Goal: Task Accomplishment & Management: Use online tool/utility

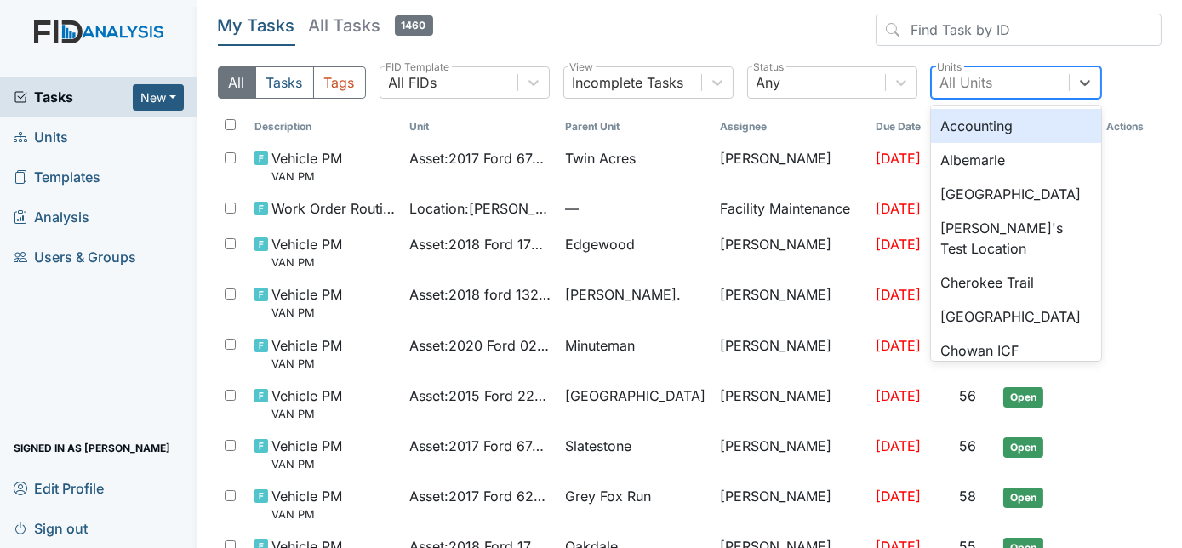
click at [799, 85] on div "All Units" at bounding box center [1000, 82] width 137 height 31
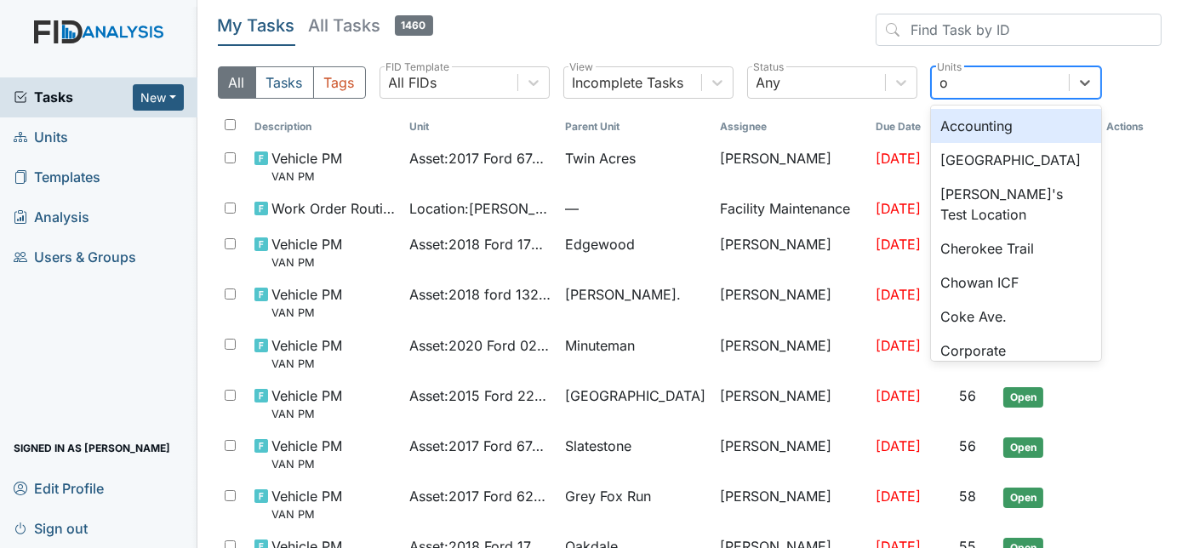
click at [799, 80] on div "o o" at bounding box center [1000, 82] width 137 height 31
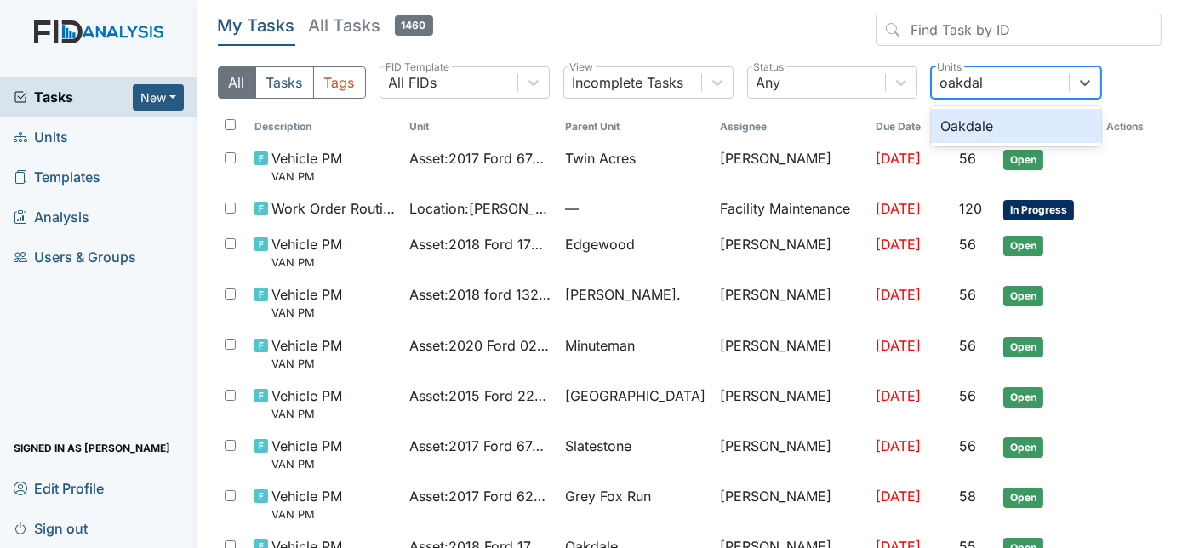
type input "oakdale"
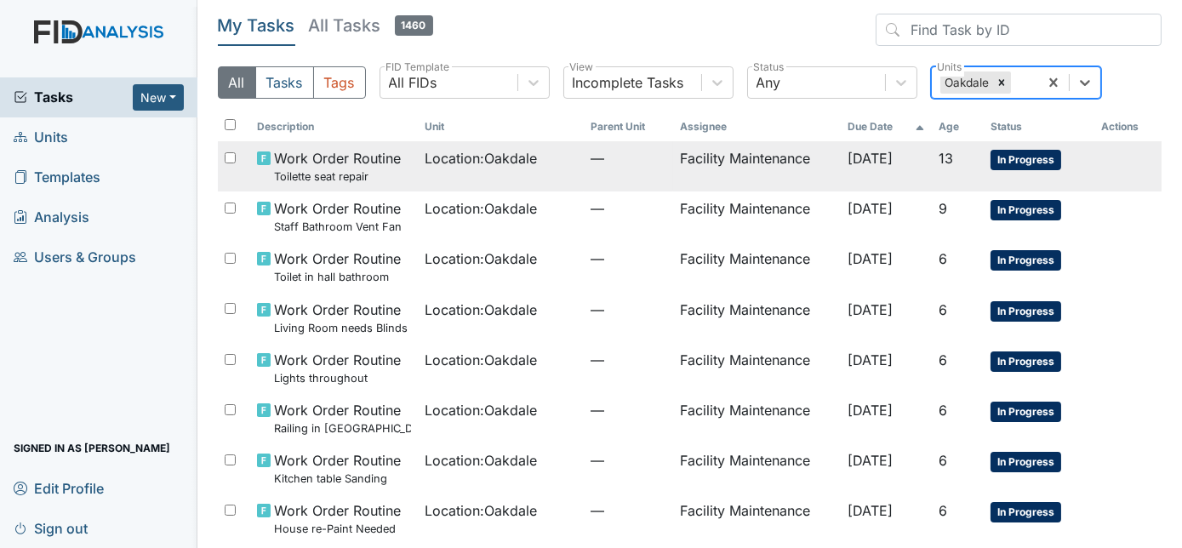
click at [799, 177] on td "Sep 13, 2025" at bounding box center [887, 166] width 91 height 50
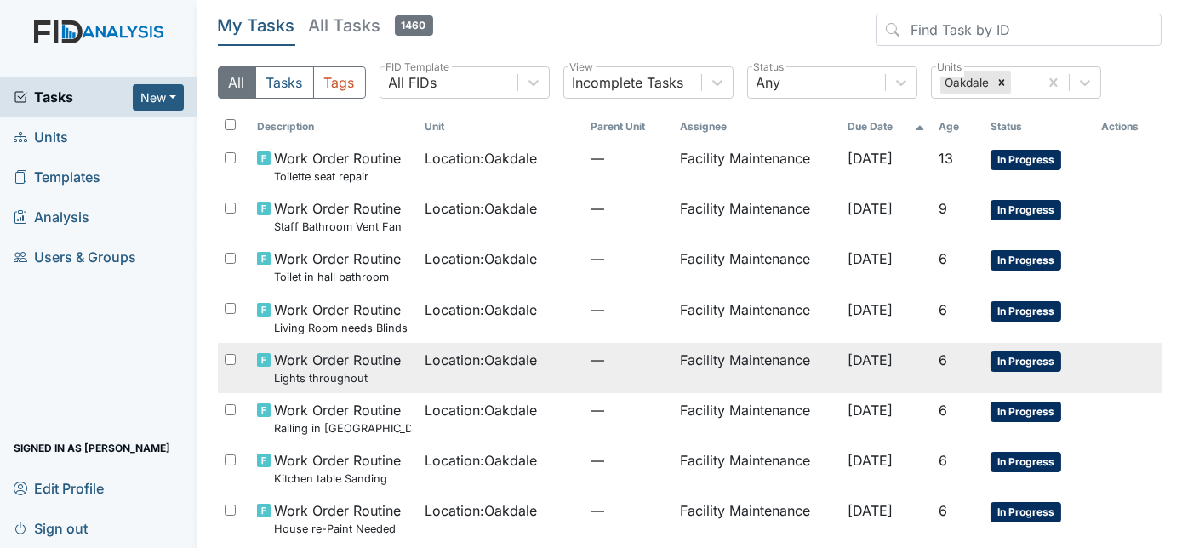
click at [643, 374] on td "—" at bounding box center [628, 368] width 89 height 50
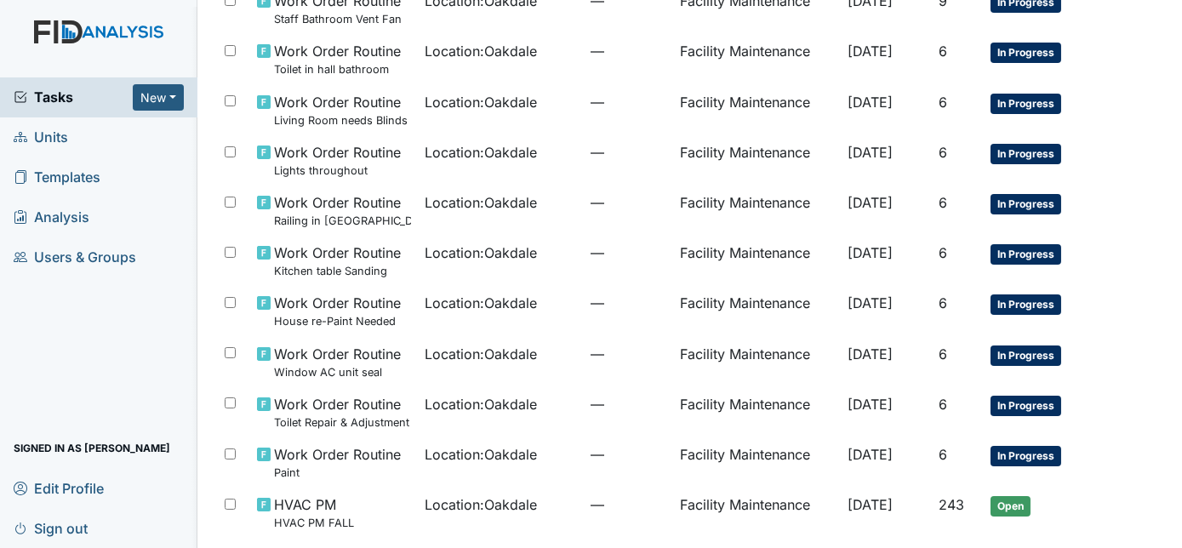
scroll to position [271, 0]
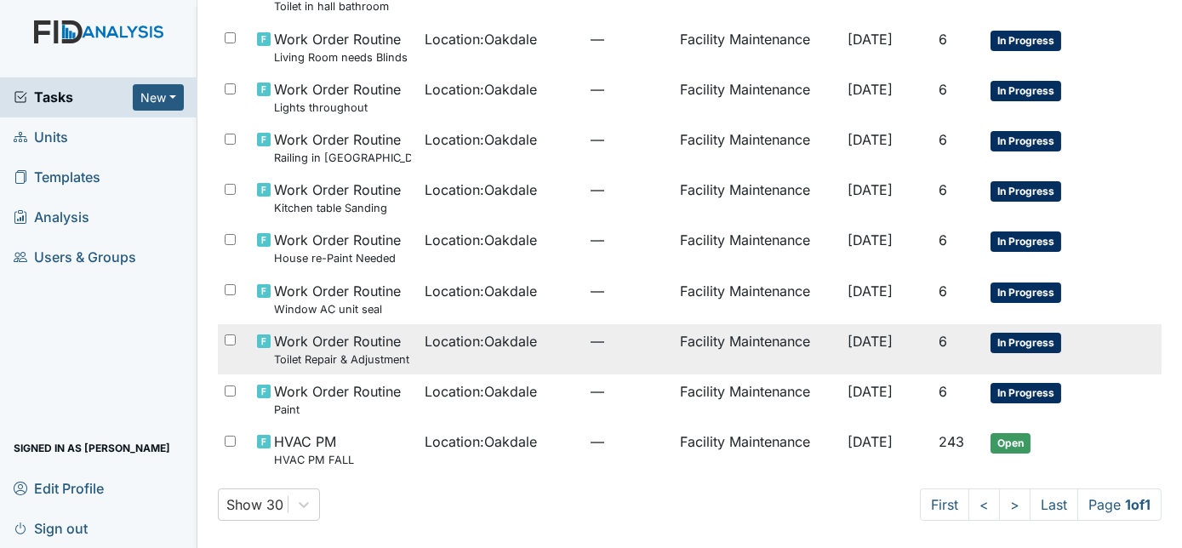
click at [594, 358] on td "—" at bounding box center [628, 349] width 89 height 50
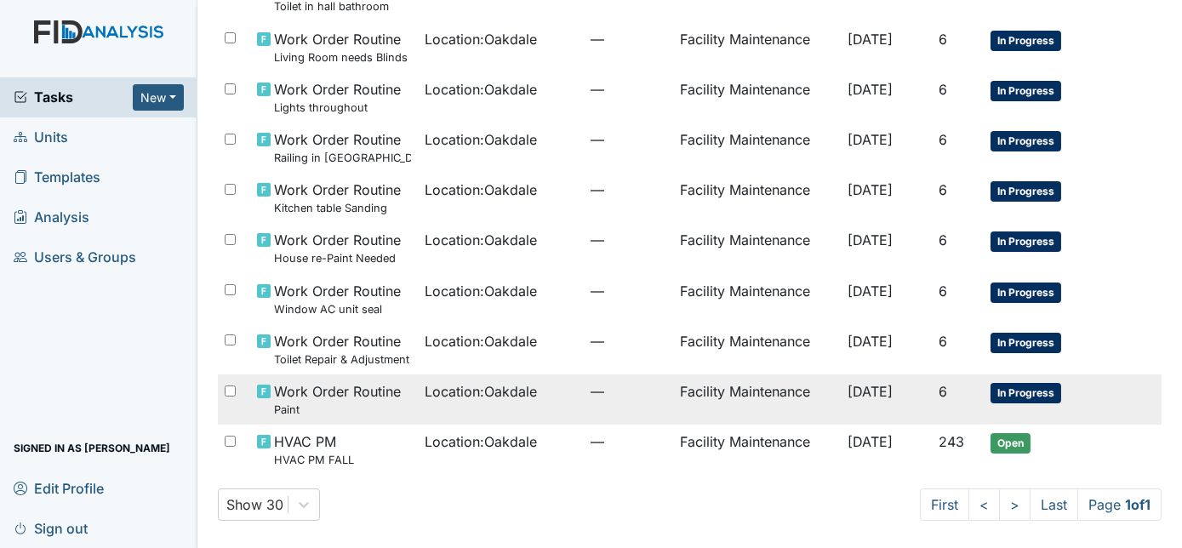
click at [504, 386] on span "Location : Oakdale" at bounding box center [481, 391] width 112 height 20
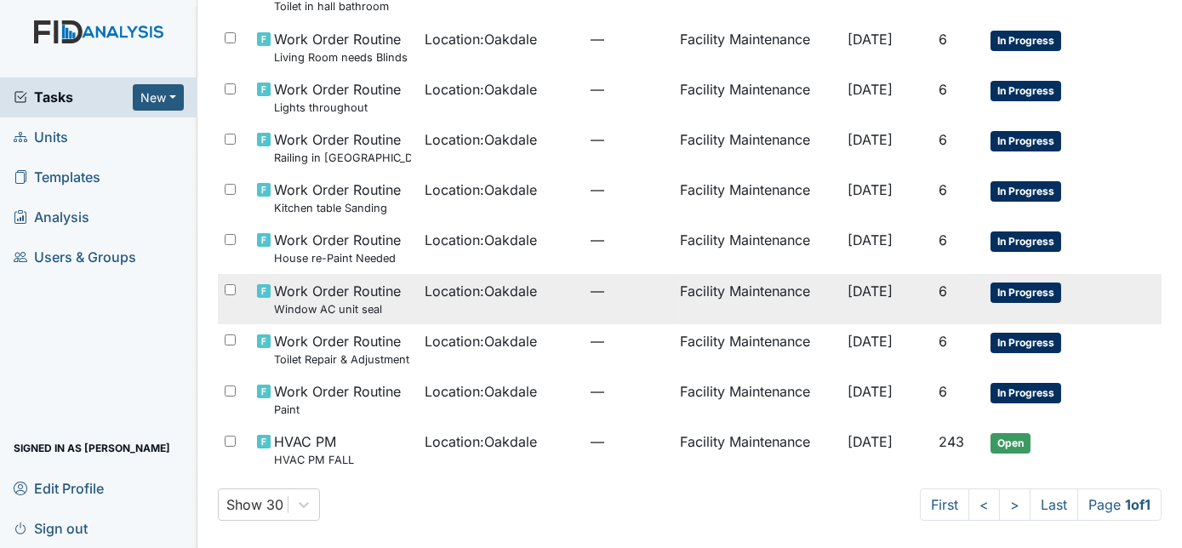
click at [644, 315] on td "—" at bounding box center [628, 299] width 89 height 50
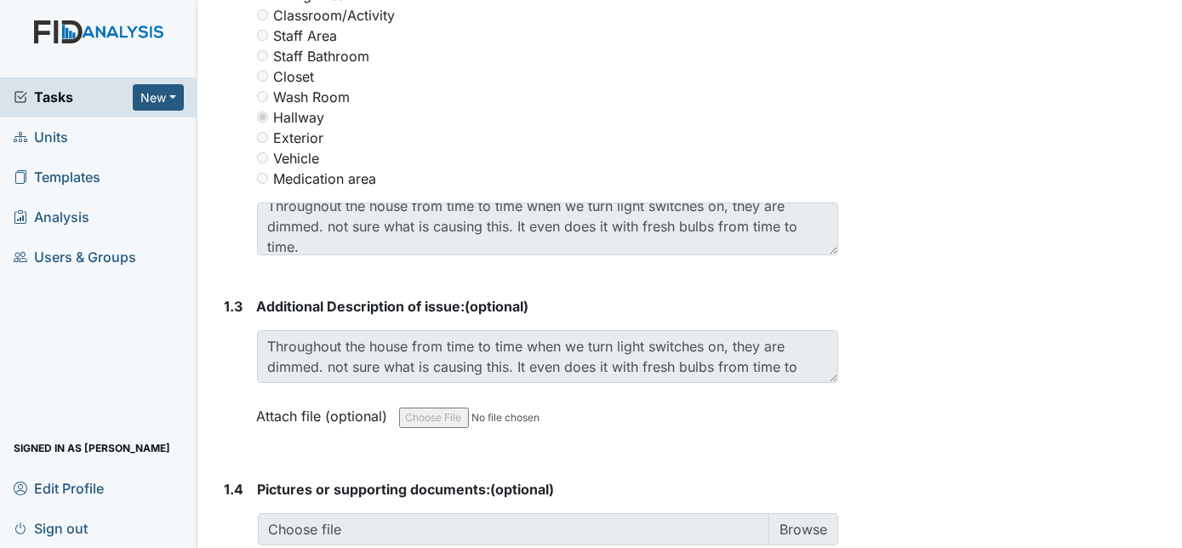
scroll to position [20, 0]
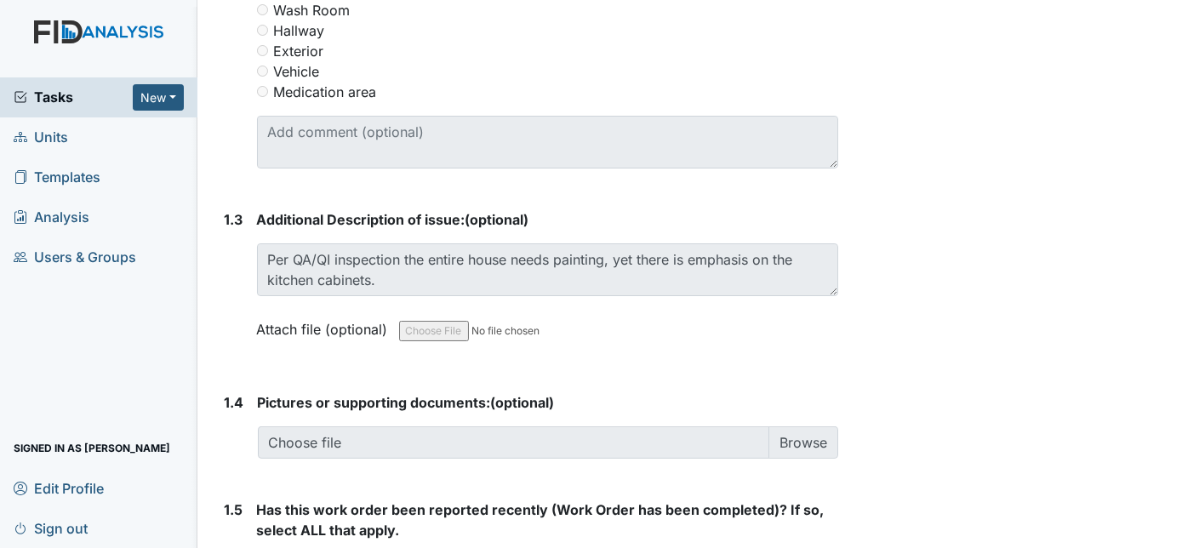
scroll to position [1046, 0]
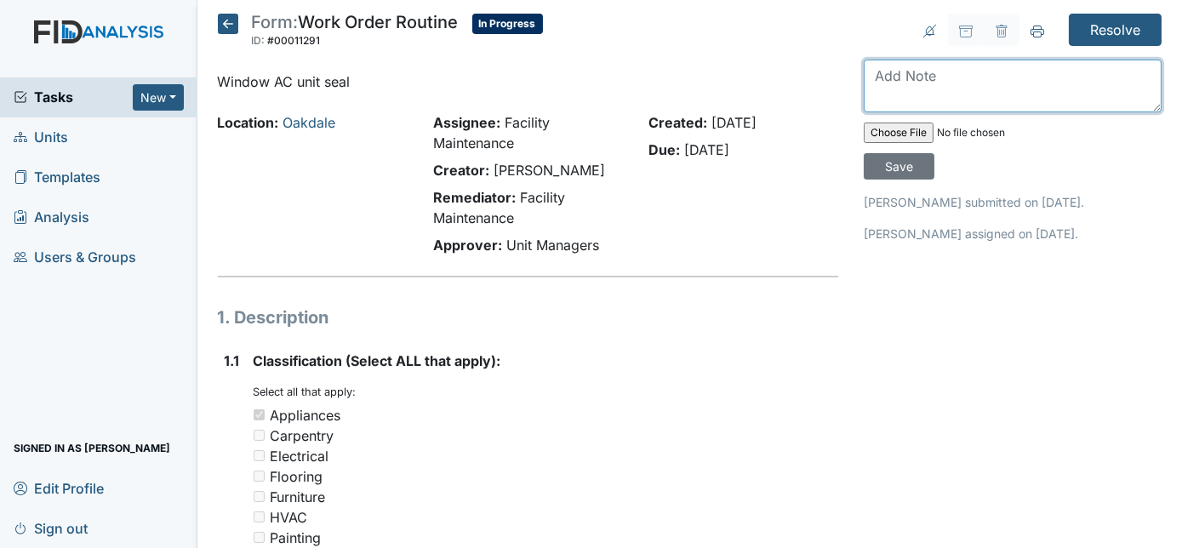
click at [949, 92] on textarea at bounding box center [1013, 86] width 298 height 53
drag, startPoint x: 949, startPoint y: 92, endPoint x: 955, endPoint y: 49, distance: 43.0
type textarea "f"
type textarea "removed"
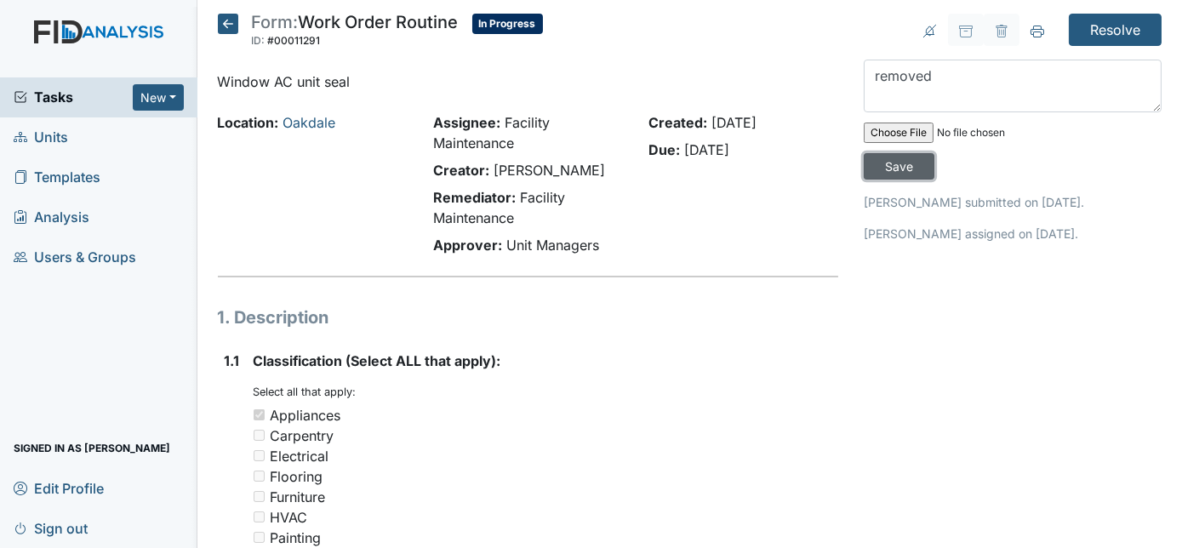
click at [935, 153] on input "Save" at bounding box center [899, 166] width 71 height 26
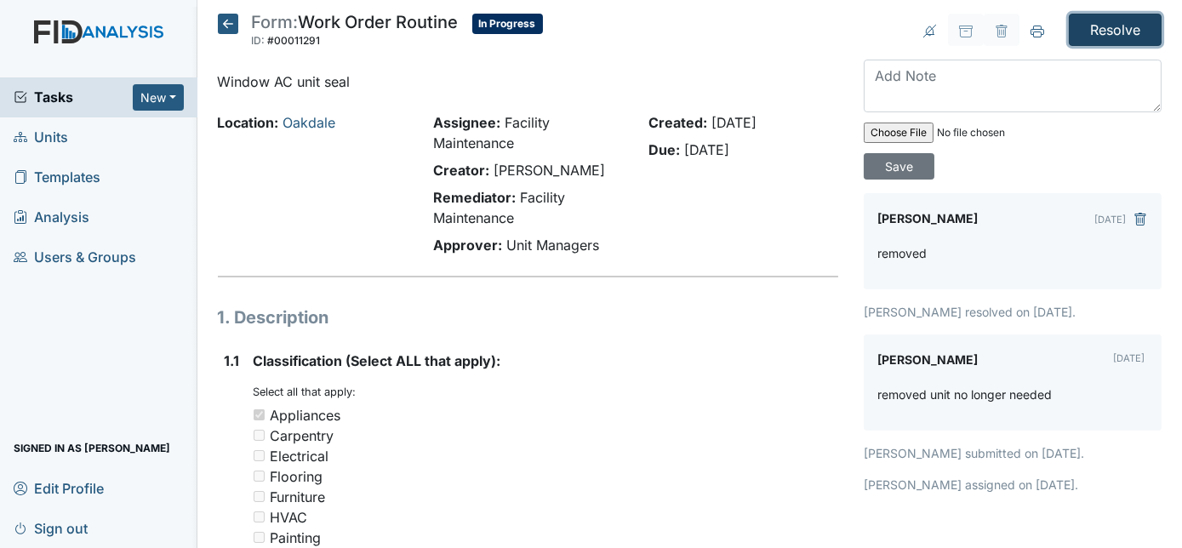
click at [1103, 38] on input "Resolve" at bounding box center [1115, 30] width 93 height 32
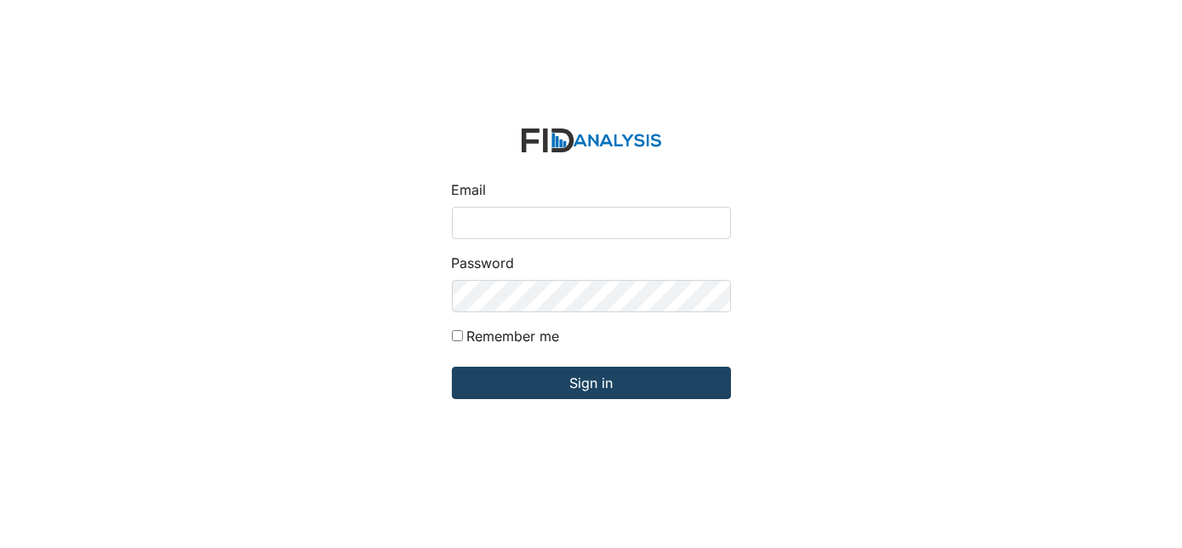
type input "[EMAIL_ADDRESS][DOMAIN_NAME]"
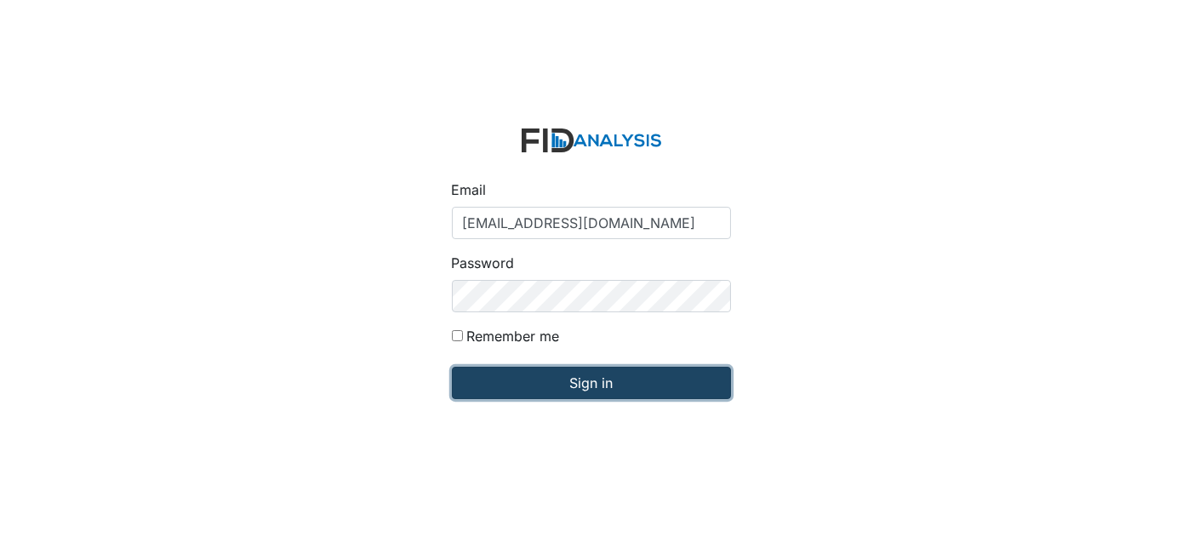
click at [540, 374] on input "Sign in" at bounding box center [591, 383] width 279 height 32
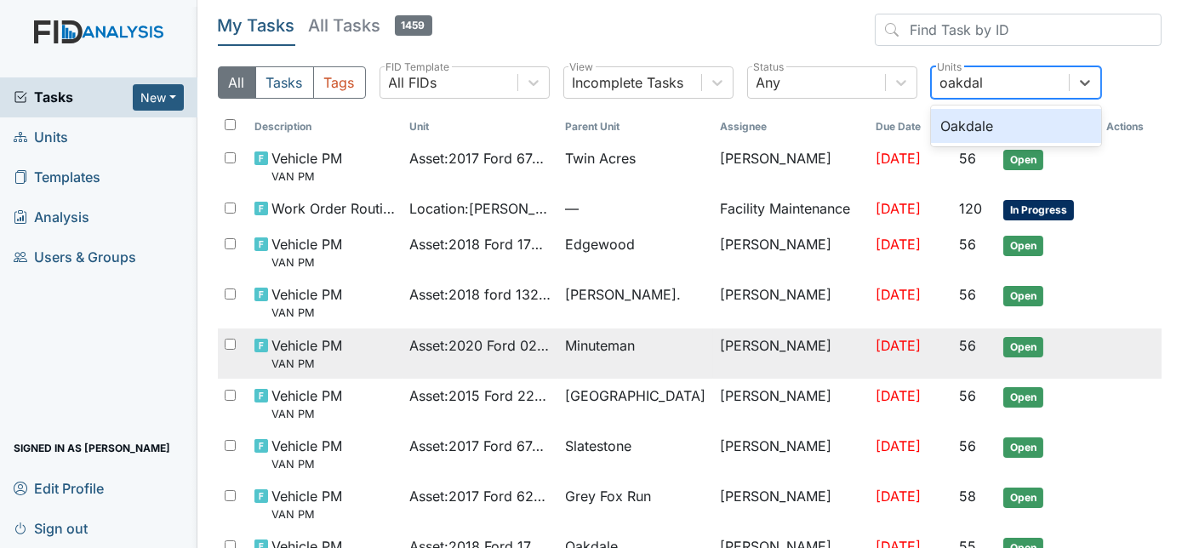
type input "oakdale"
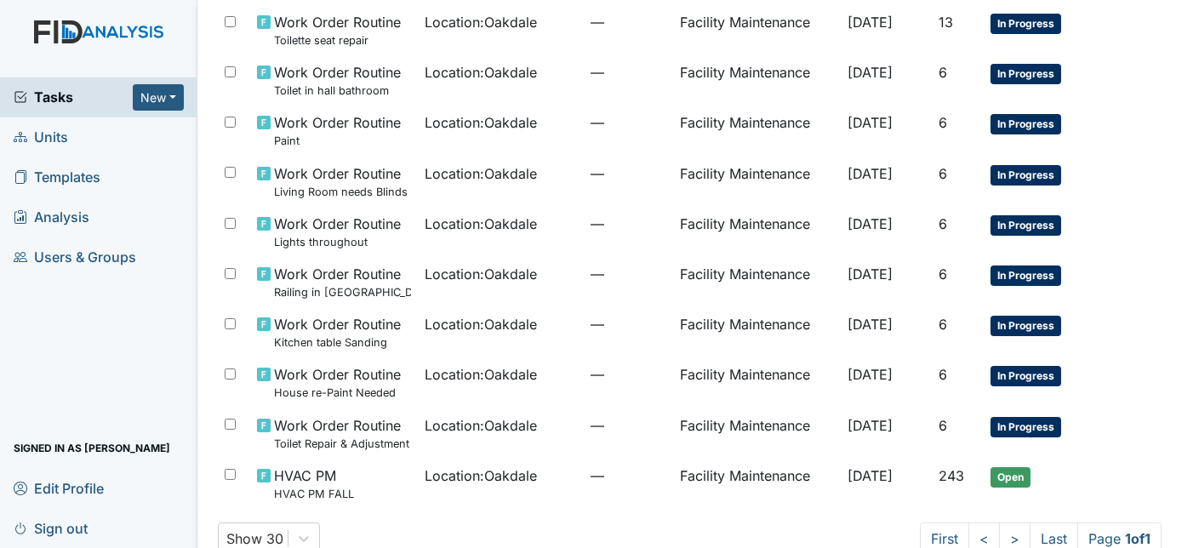
scroll to position [135, 0]
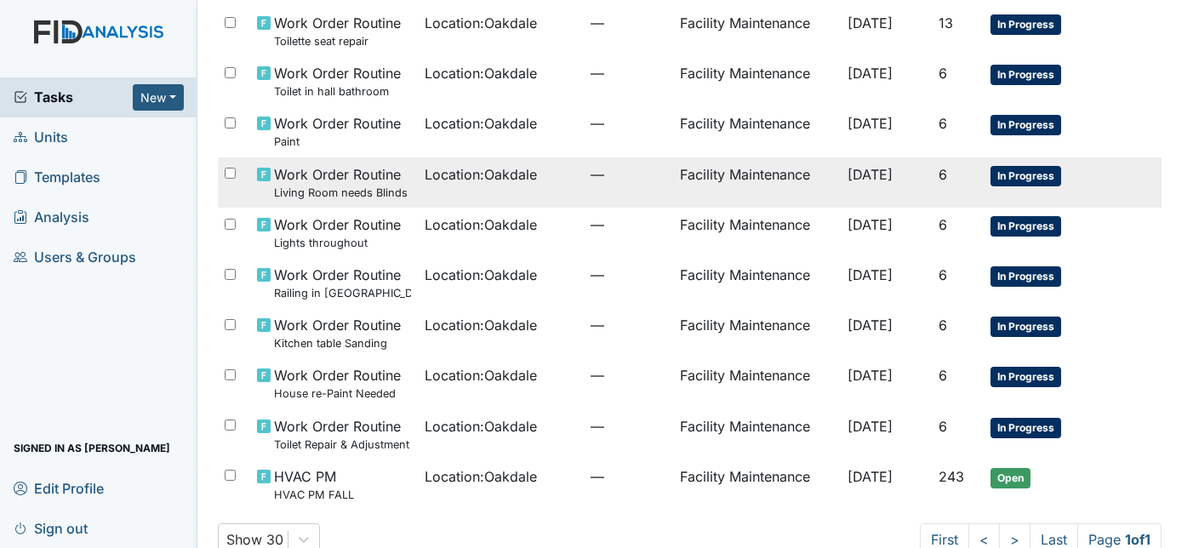
click at [591, 179] on span "—" at bounding box center [629, 174] width 76 height 20
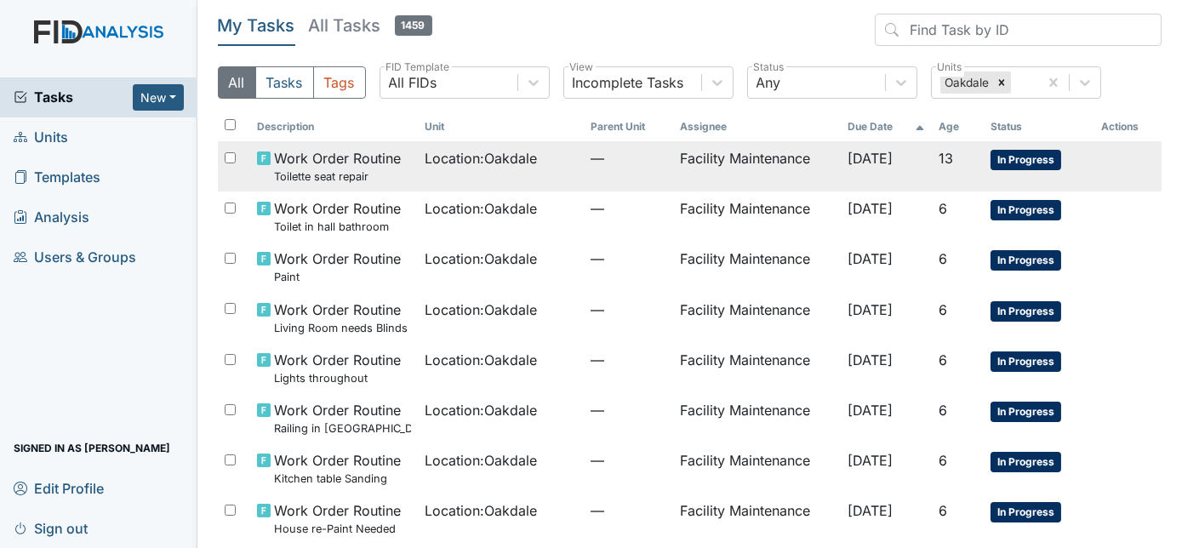
click at [553, 169] on td "Location : [GEOGRAPHIC_DATA]" at bounding box center [501, 166] width 166 height 50
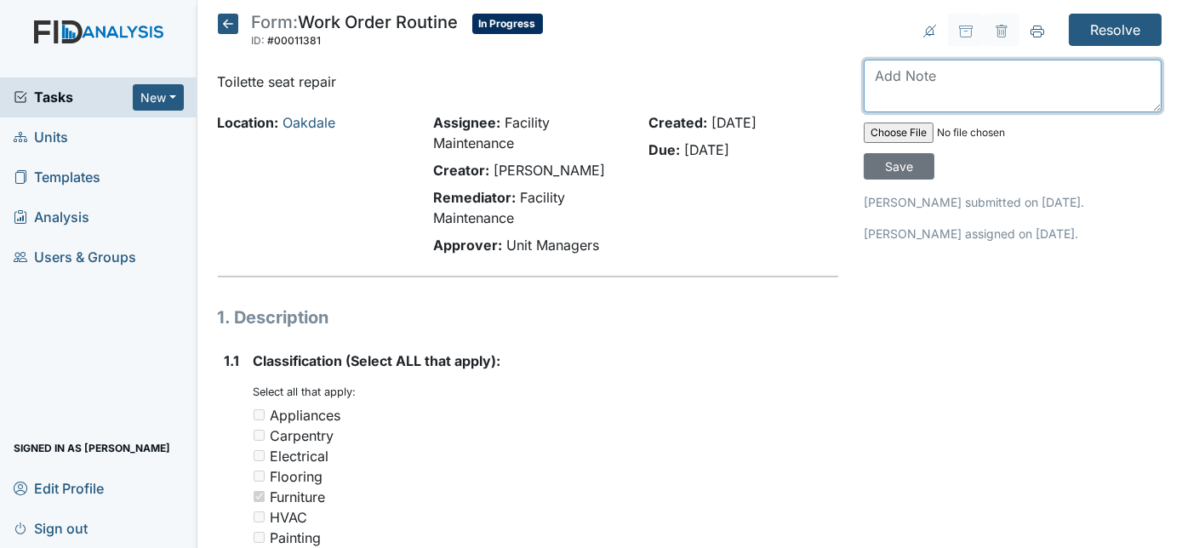
click at [980, 76] on textarea at bounding box center [1013, 86] width 298 height 53
type textarea "repaired"
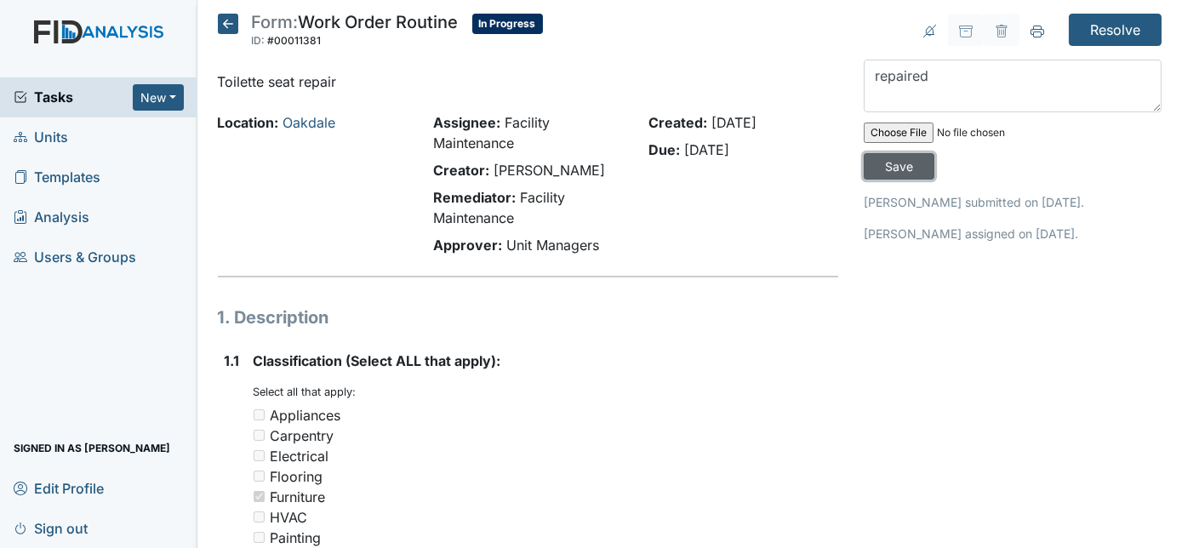
click at [935, 153] on input "Save" at bounding box center [899, 166] width 71 height 26
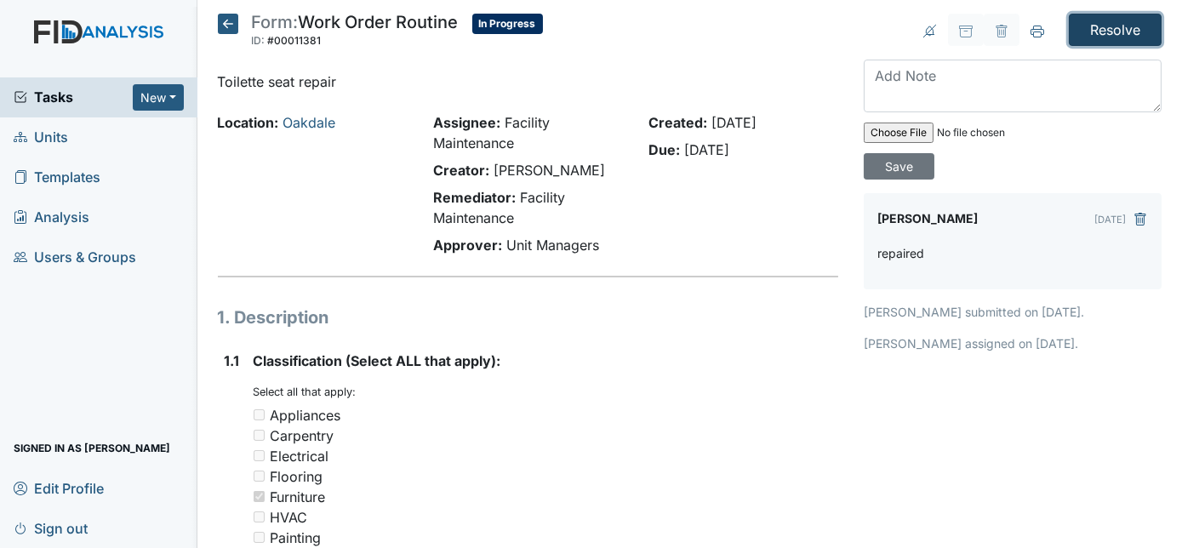
click at [1115, 29] on input "Resolve" at bounding box center [1115, 30] width 93 height 32
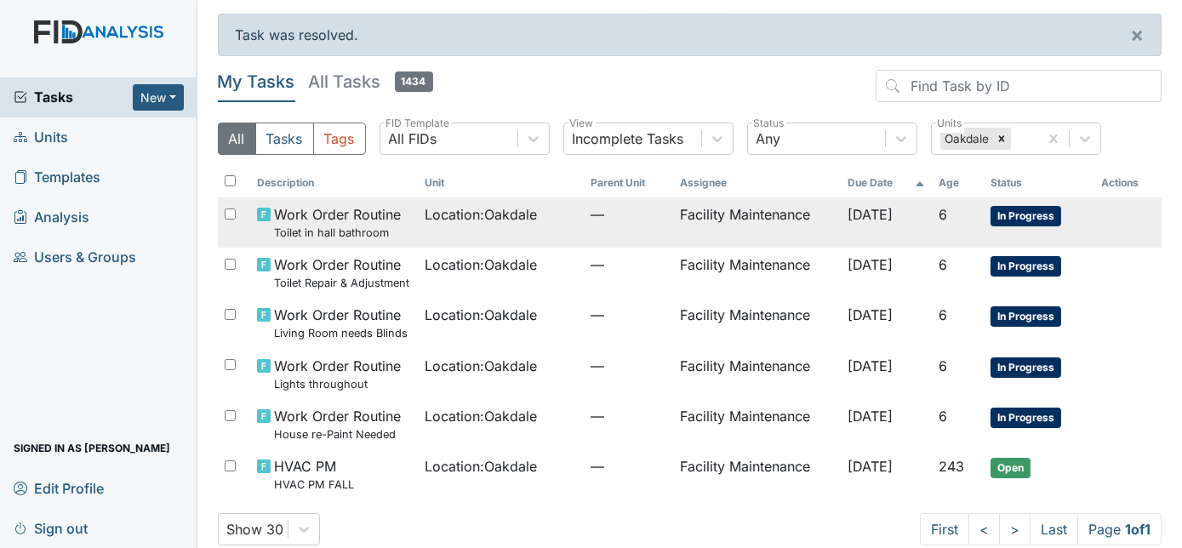
click at [627, 222] on span "—" at bounding box center [629, 214] width 76 height 20
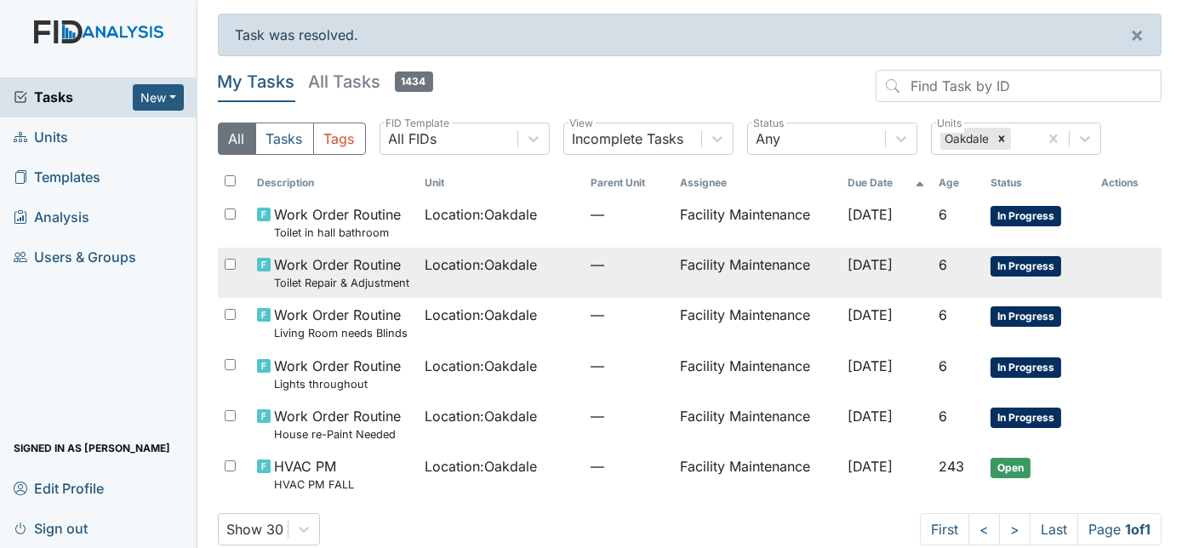
click at [425, 289] on td "Location : [GEOGRAPHIC_DATA]" at bounding box center [501, 273] width 166 height 50
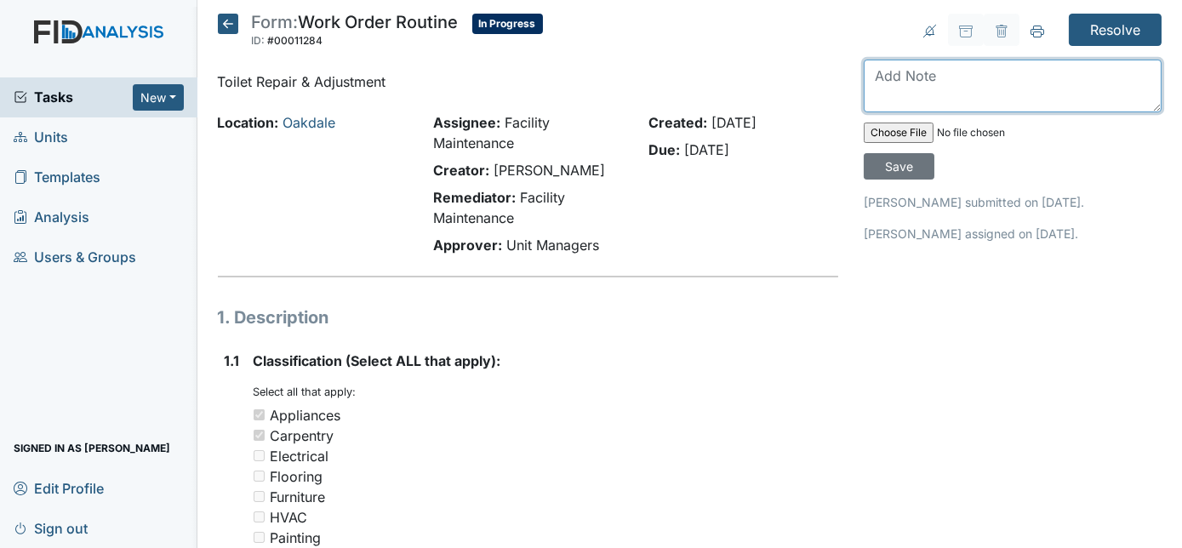
click at [1008, 66] on textarea at bounding box center [1013, 86] width 298 height 53
type textarea "toilet repaired and adjusted"
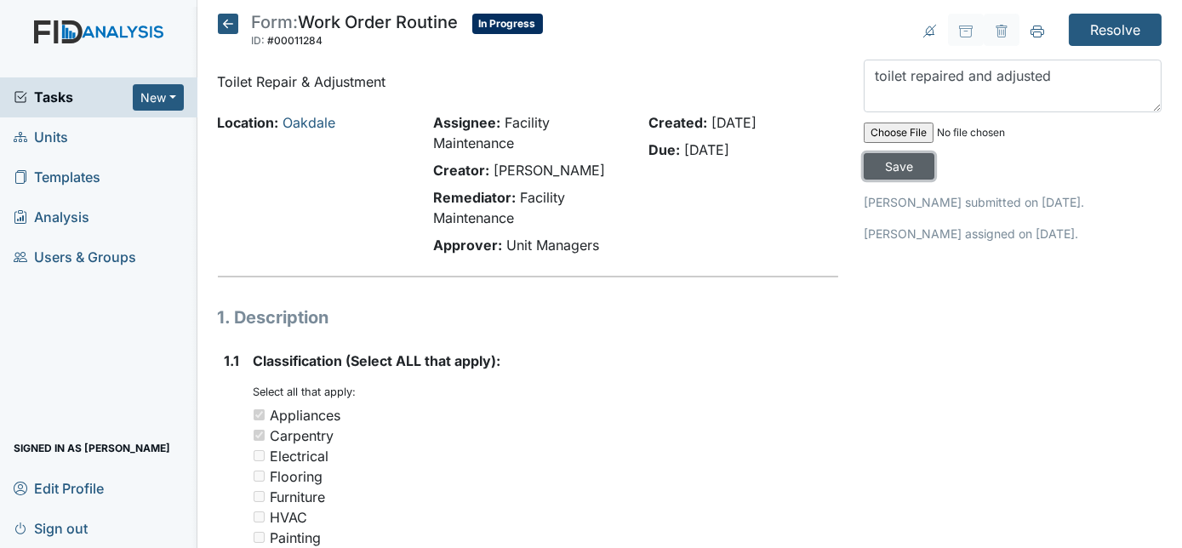
click at [935, 153] on input "Save" at bounding box center [899, 166] width 71 height 26
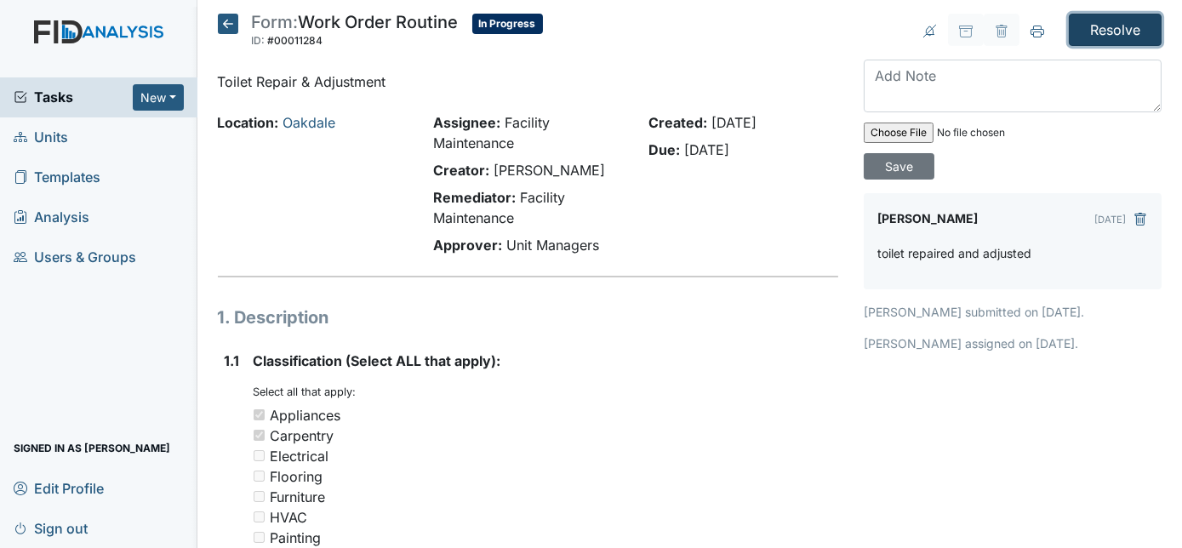
click at [1090, 28] on input "Resolve" at bounding box center [1115, 30] width 93 height 32
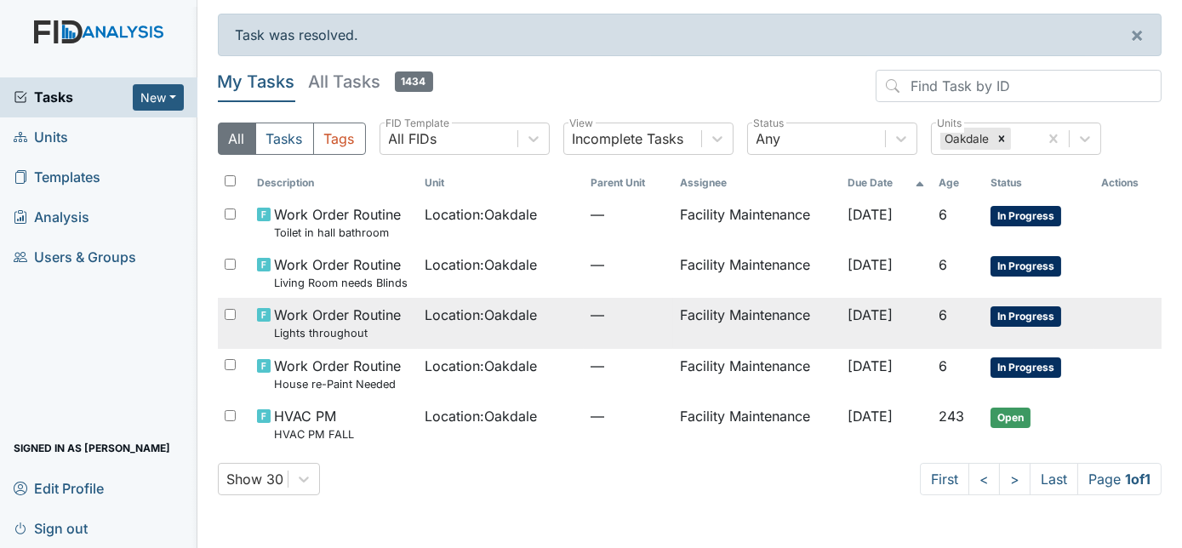
click at [635, 323] on span "—" at bounding box center [629, 315] width 76 height 20
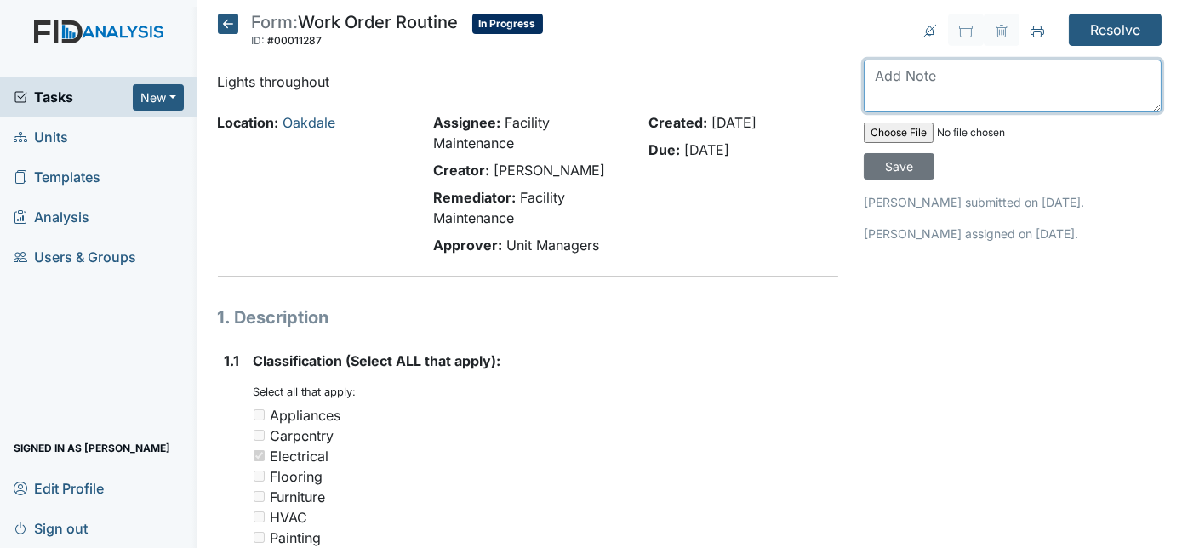
click at [908, 88] on textarea at bounding box center [1013, 86] width 298 height 53
type textarea "lights all seem to be functioning"
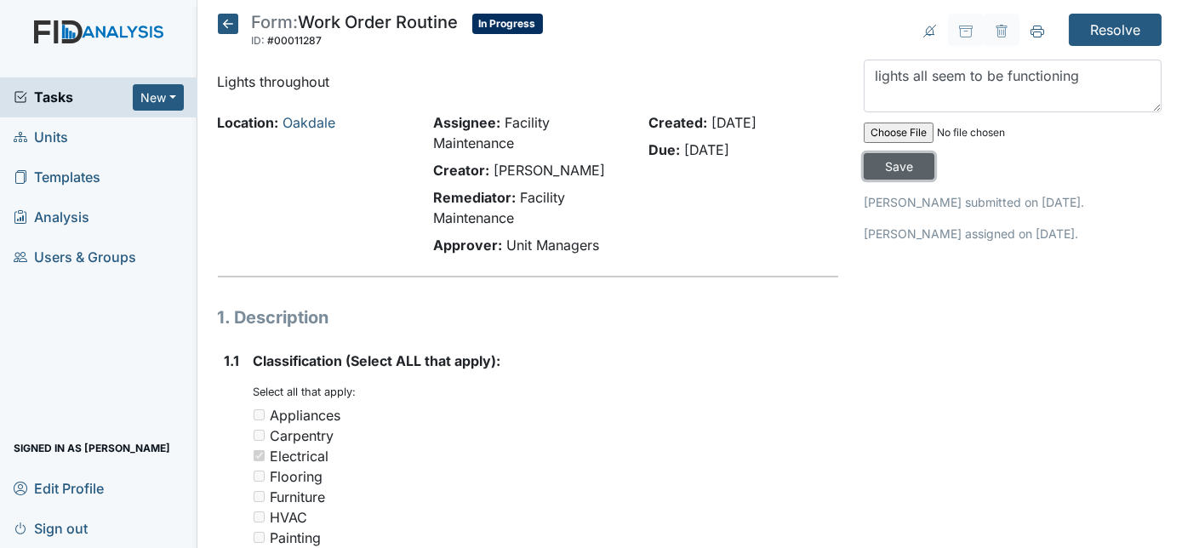
click at [935, 153] on input "Save" at bounding box center [899, 166] width 71 height 26
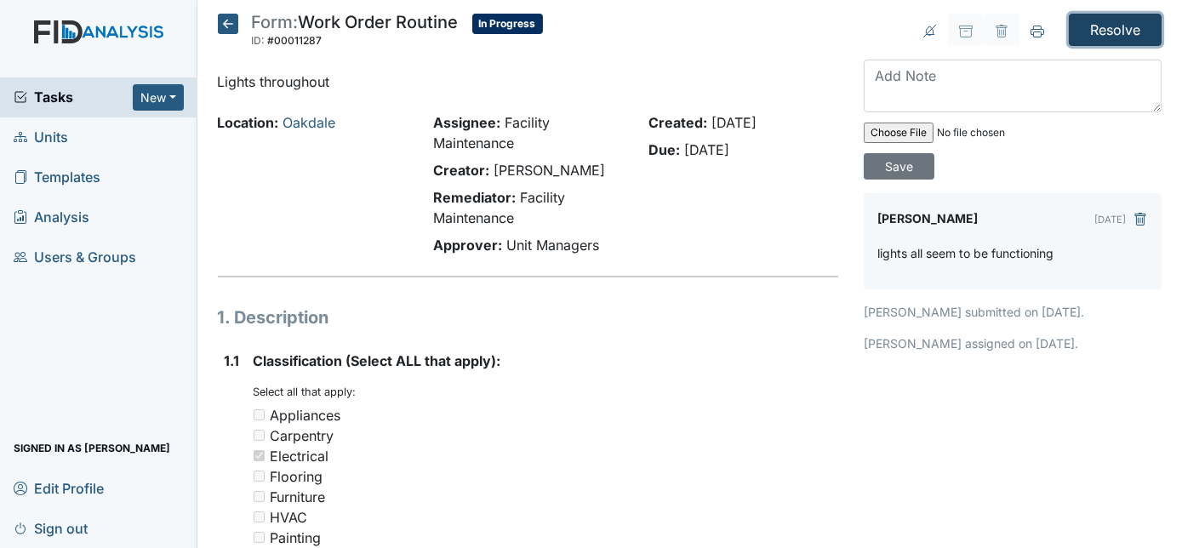
click at [1103, 32] on input "Resolve" at bounding box center [1115, 30] width 93 height 32
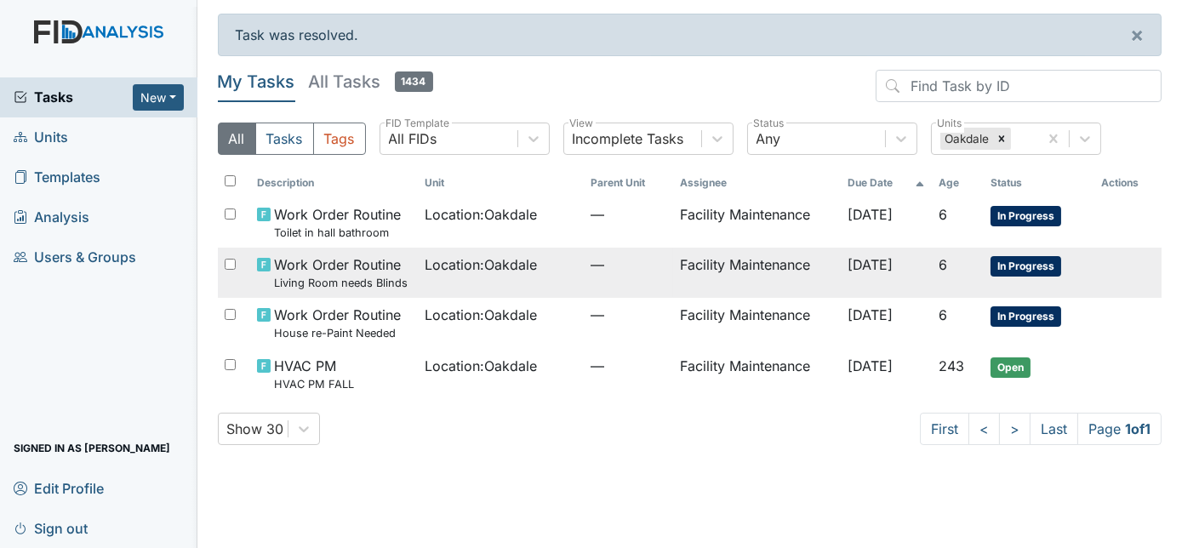
click at [561, 272] on div "Location : Oakdale" at bounding box center [501, 264] width 152 height 20
